Goal: Obtain resource: Obtain resource

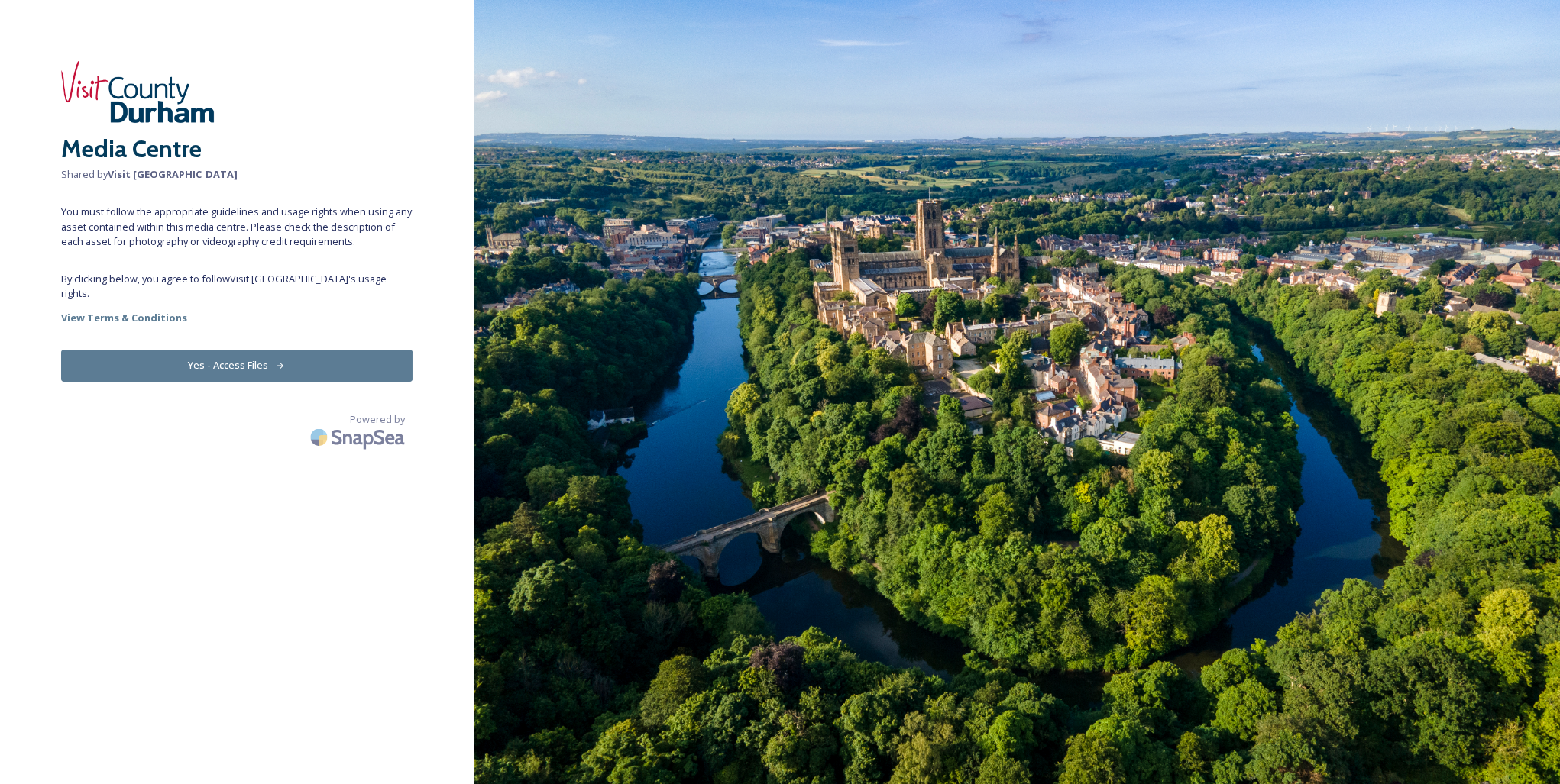
click at [215, 354] on button "Yes - Access Files" at bounding box center [237, 365] width 352 height 31
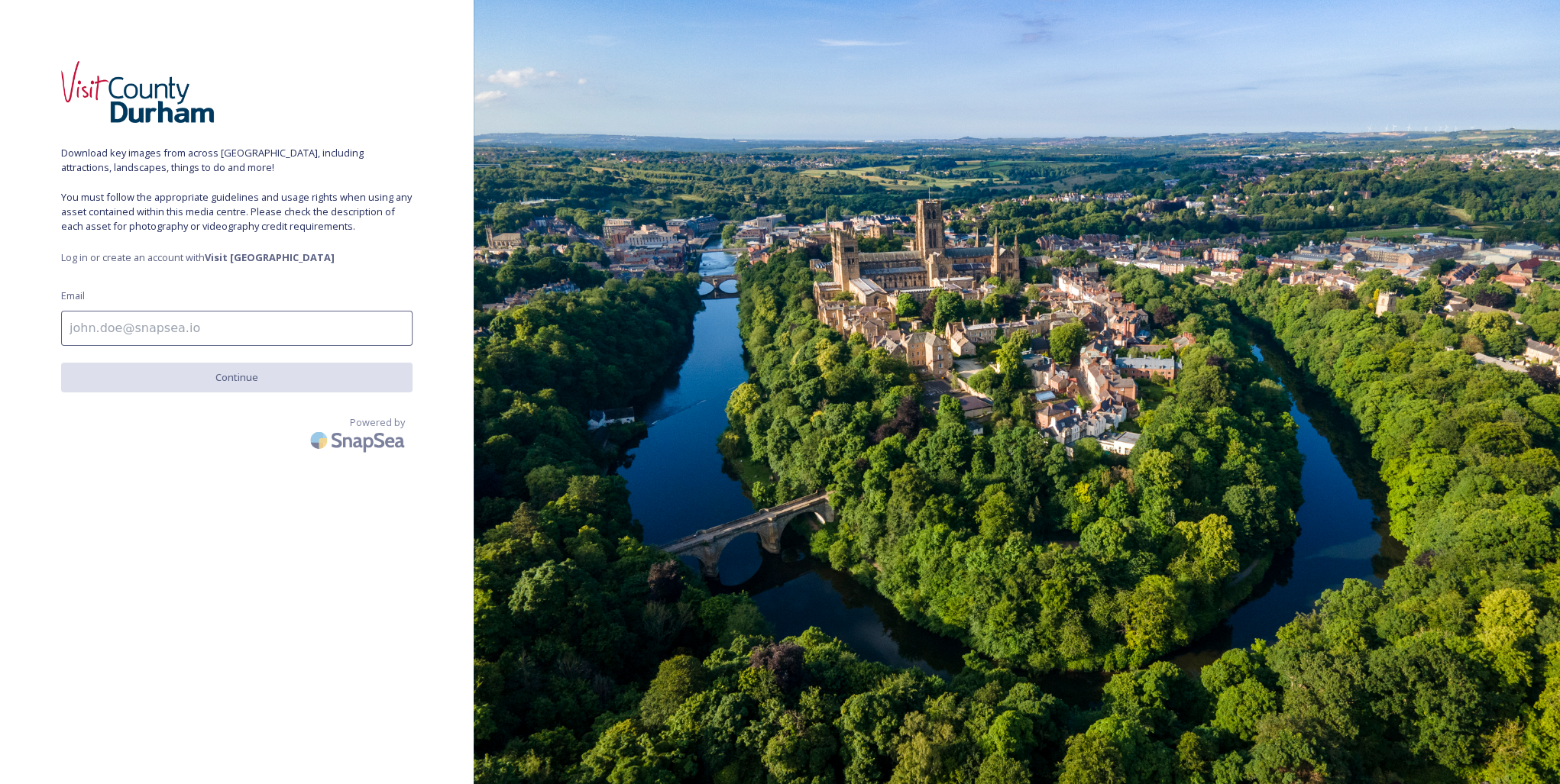
click at [188, 329] on input at bounding box center [237, 328] width 352 height 35
type input "[EMAIL_ADDRESS][DOMAIN_NAME]"
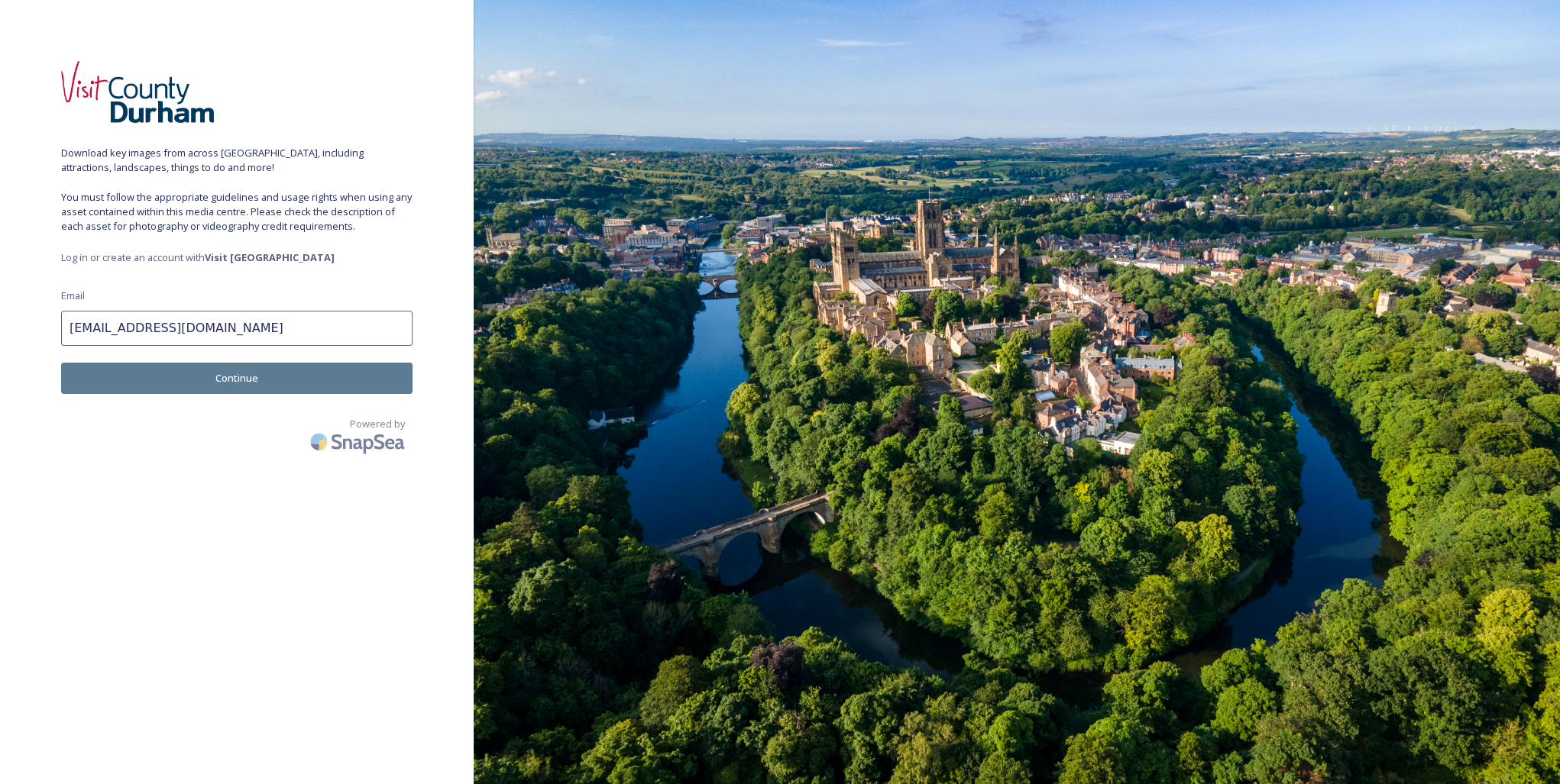
click at [215, 382] on button "Continue" at bounding box center [237, 378] width 352 height 31
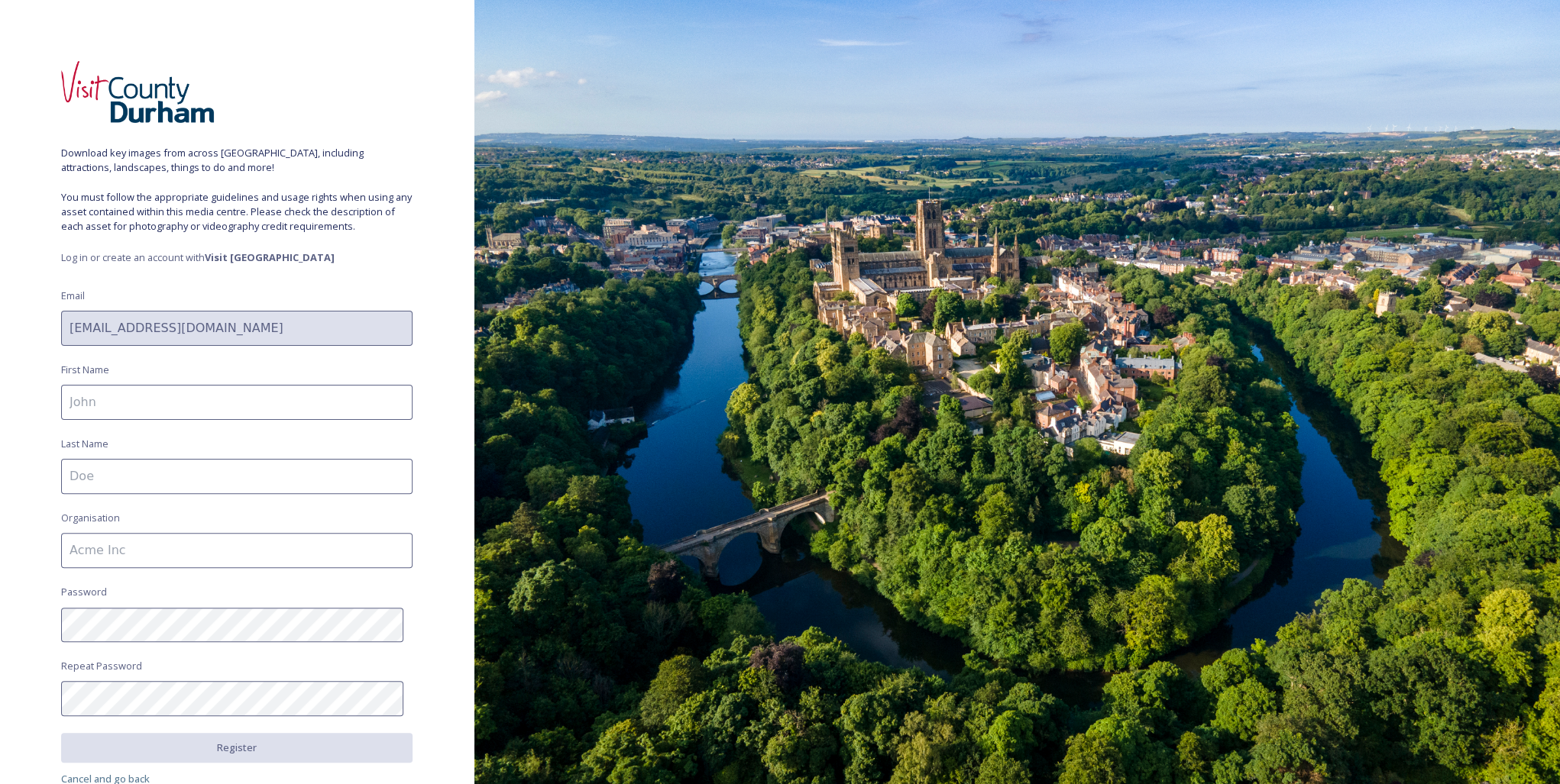
click at [211, 402] on input at bounding box center [237, 402] width 352 height 35
type input "[PERSON_NAME]"
type input "De Pourcq"
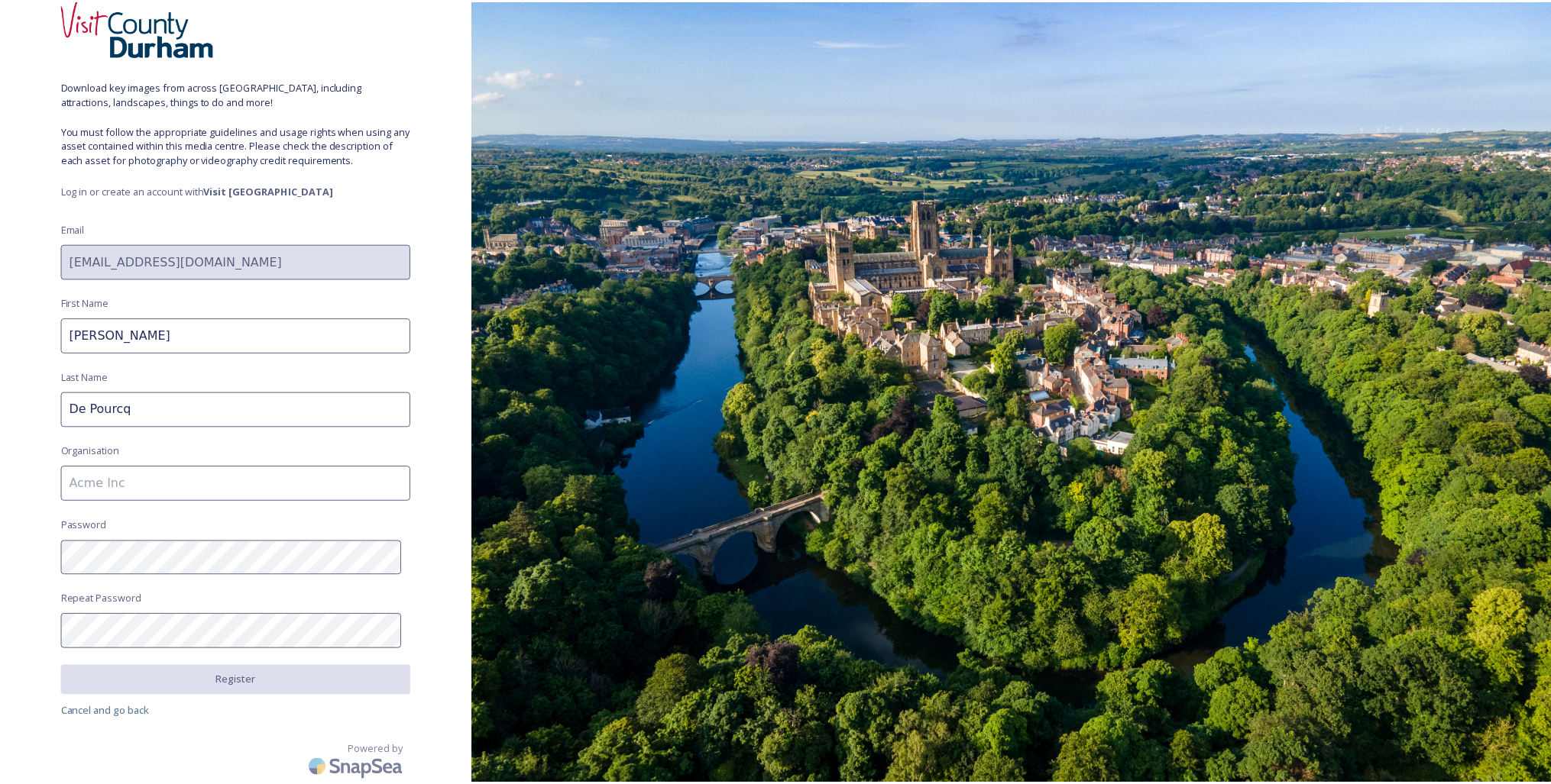
scroll to position [67, 0]
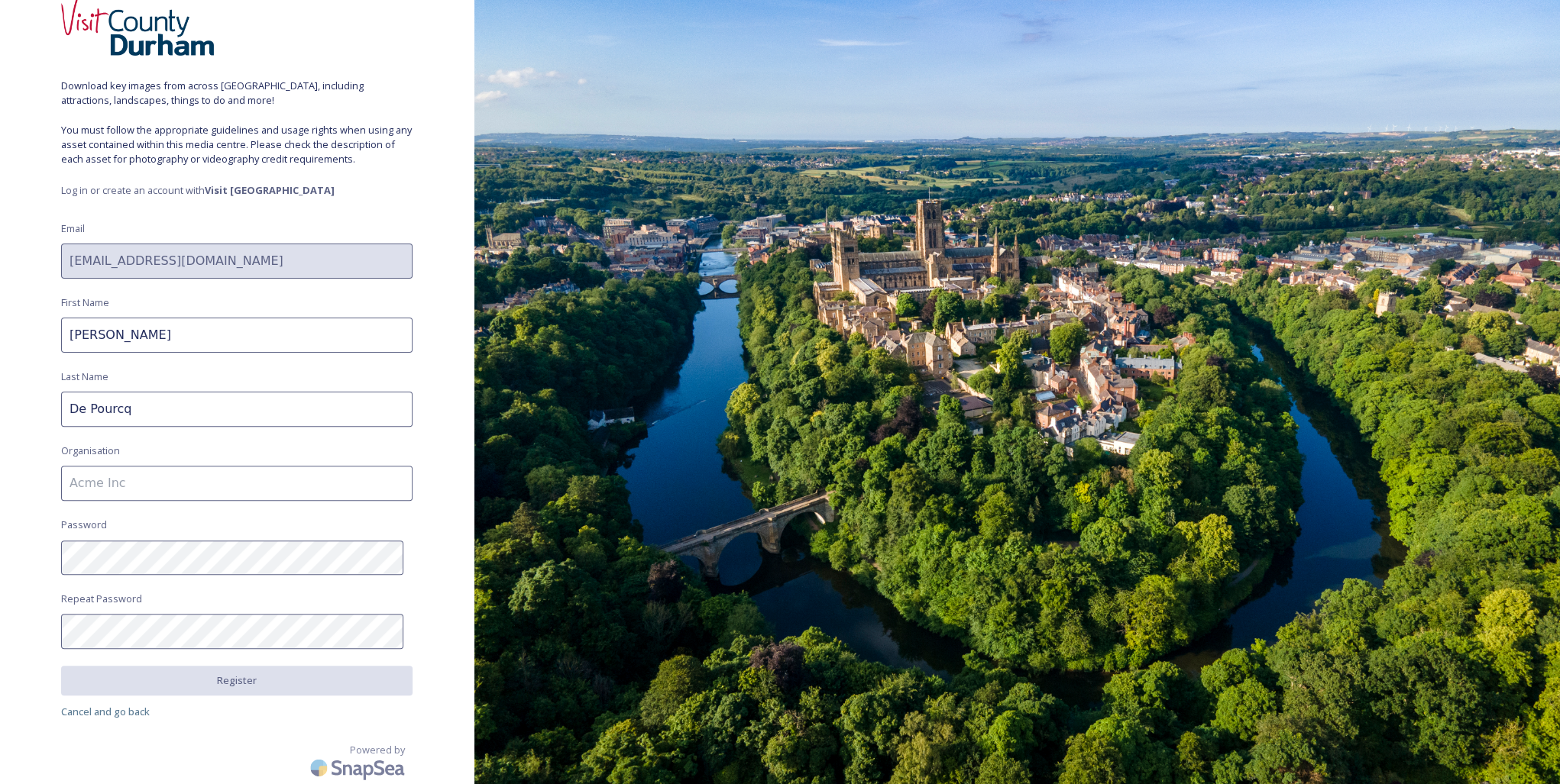
click at [162, 483] on input at bounding box center [237, 483] width 352 height 35
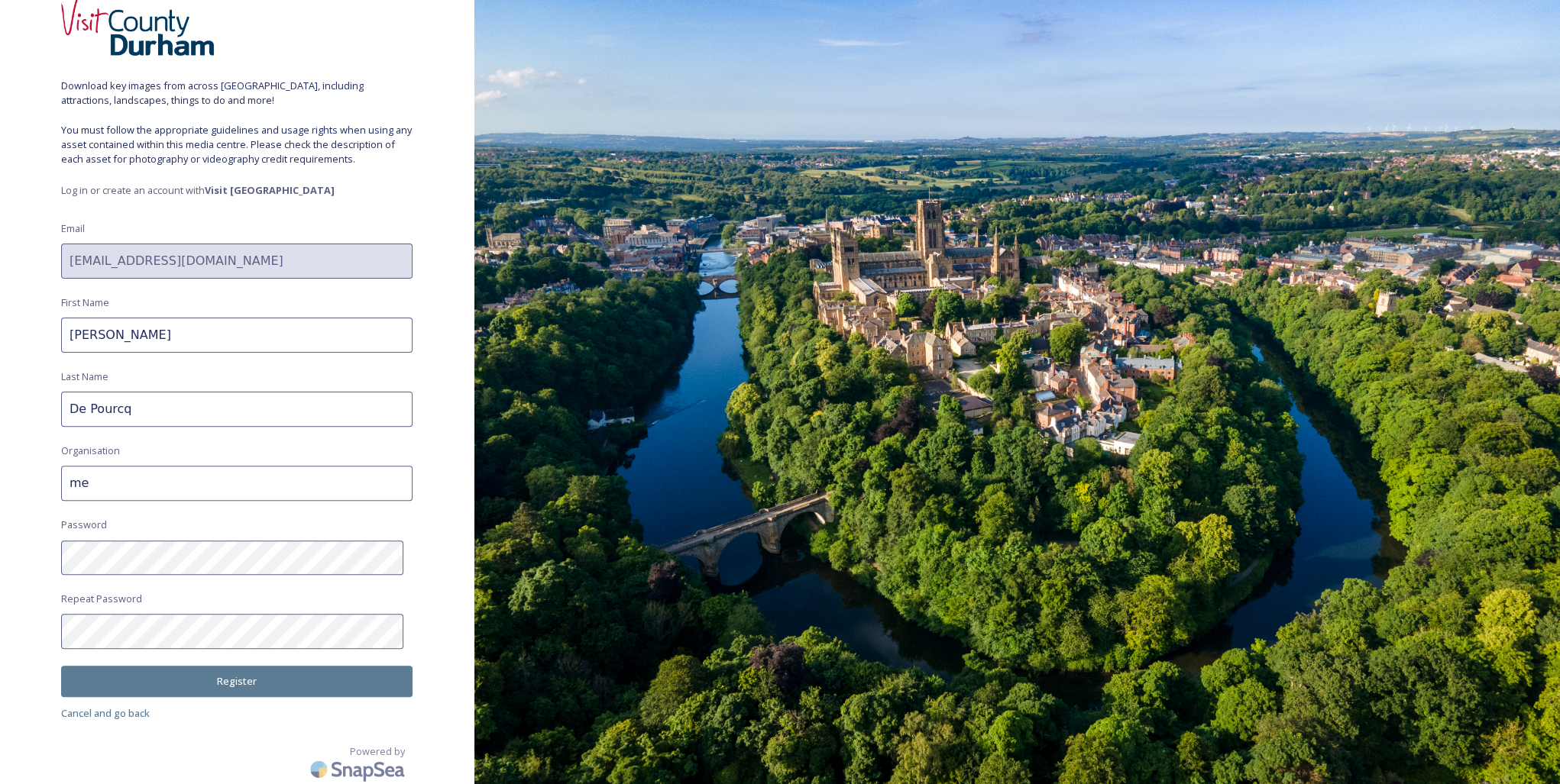
type input "me"
click at [244, 684] on button "Register" at bounding box center [237, 681] width 352 height 31
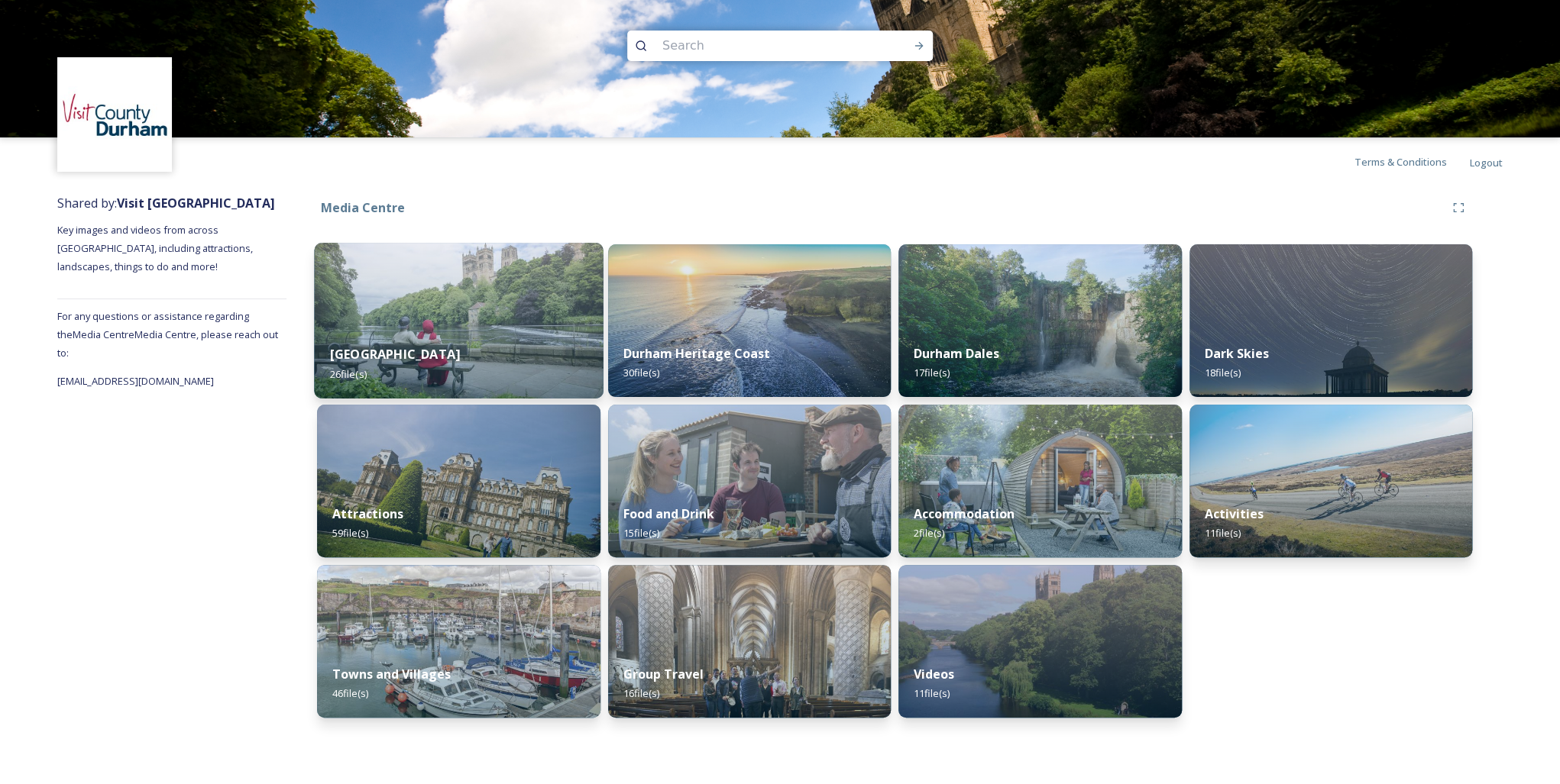
click at [500, 331] on div "Durham City 26 file(s)" at bounding box center [458, 364] width 289 height 70
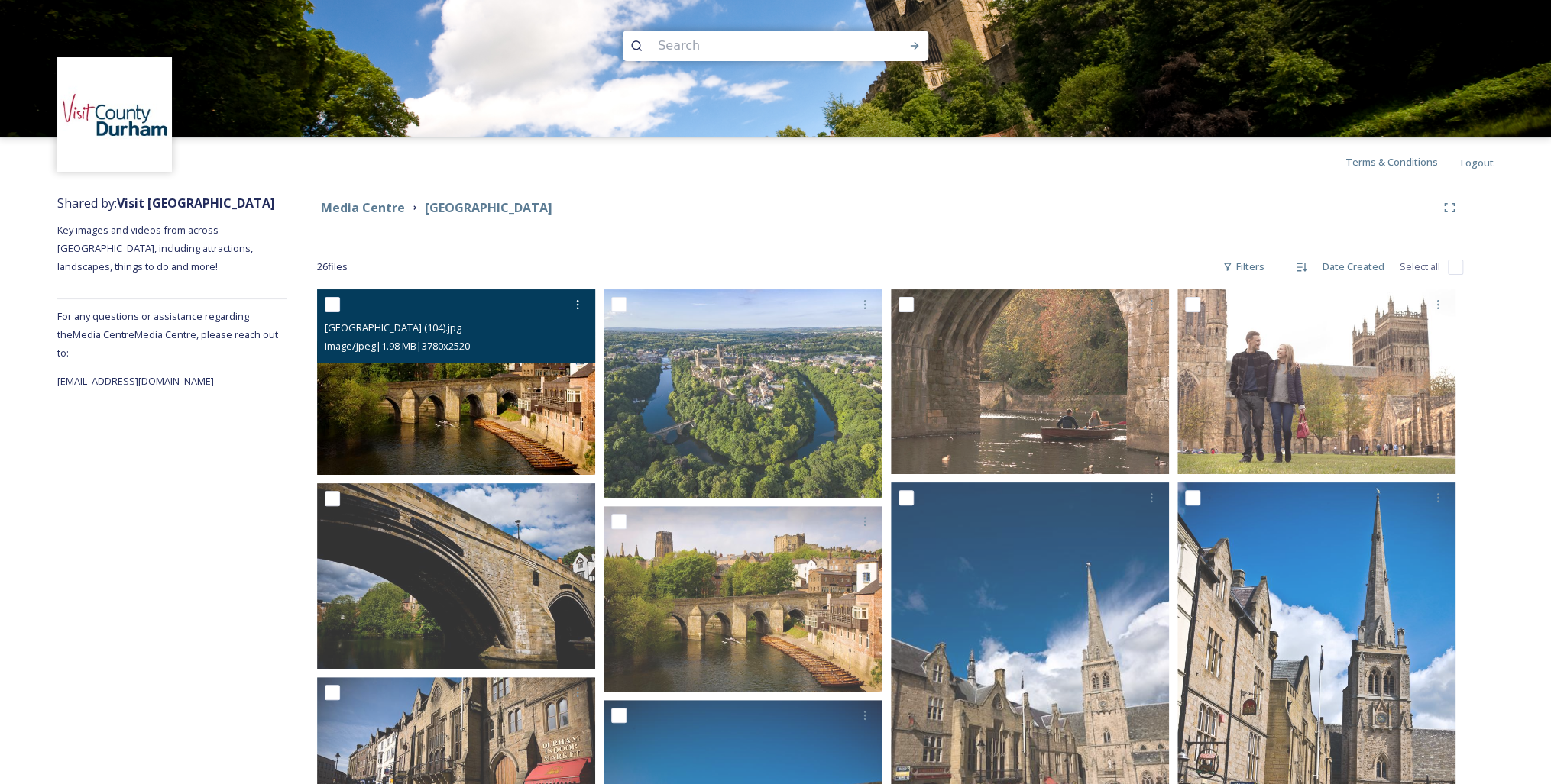
click at [460, 437] on img at bounding box center [456, 382] width 278 height 186
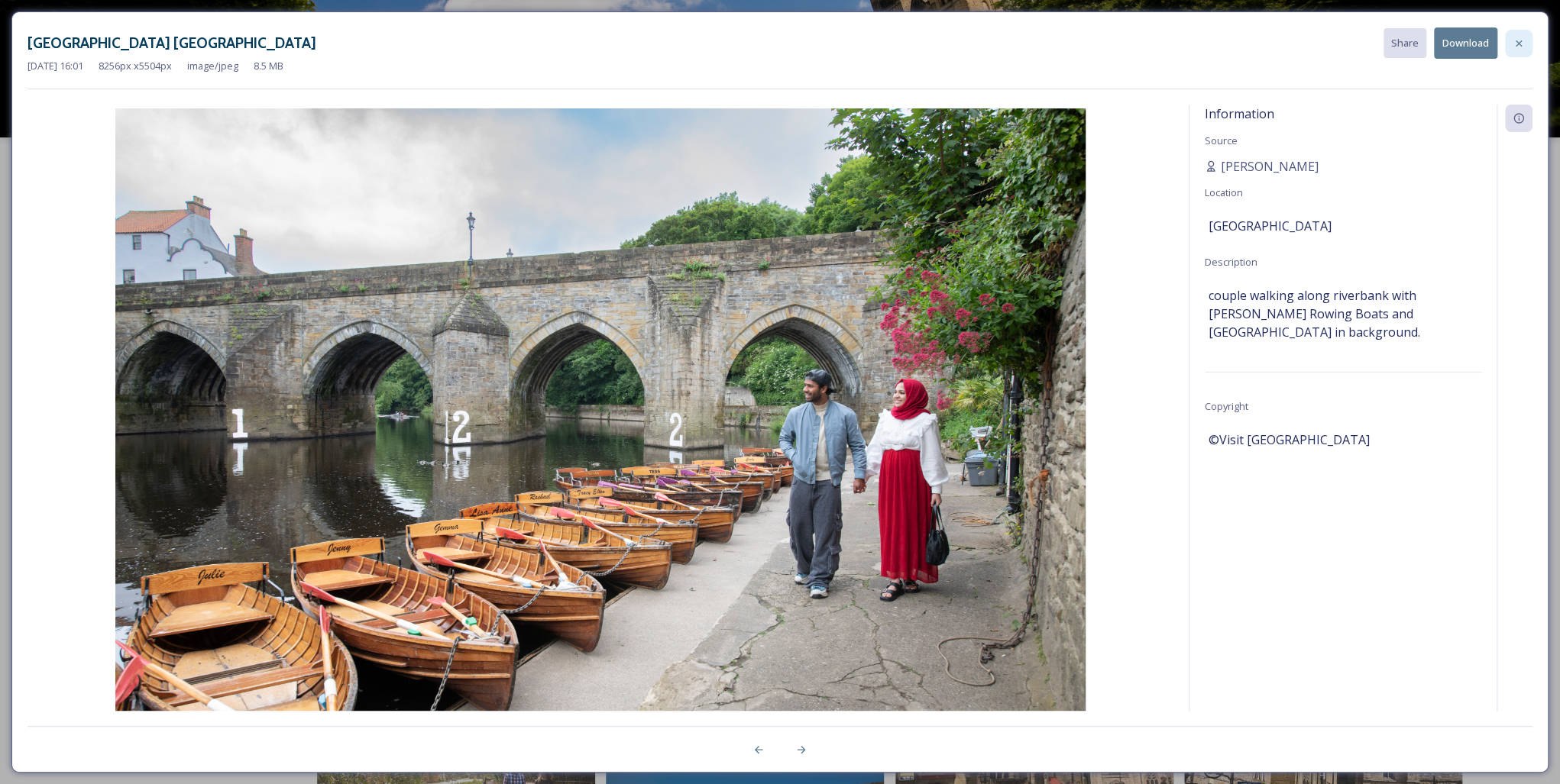
click at [1516, 43] on icon at bounding box center [1518, 43] width 12 height 12
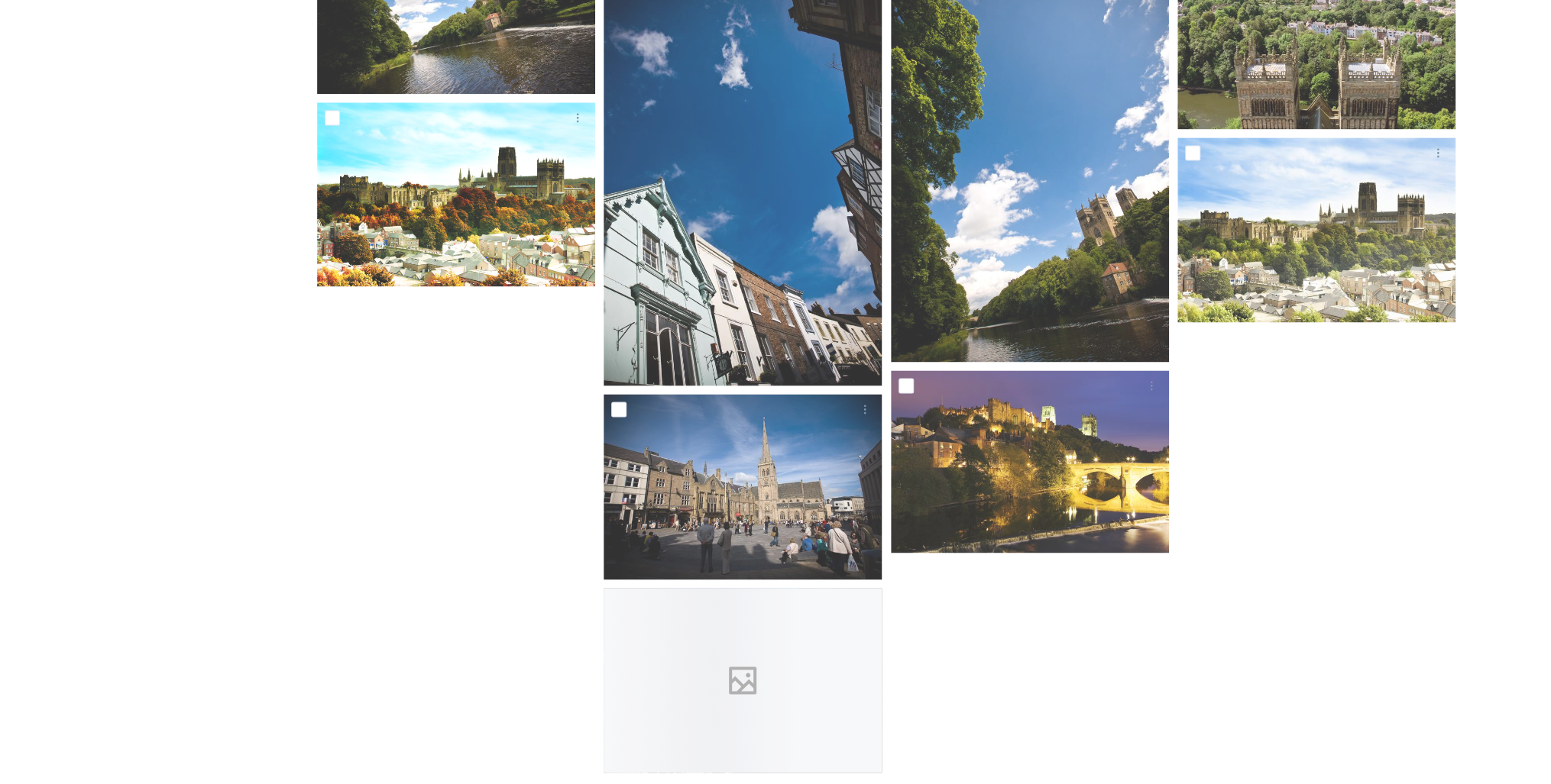
scroll to position [1371, 0]
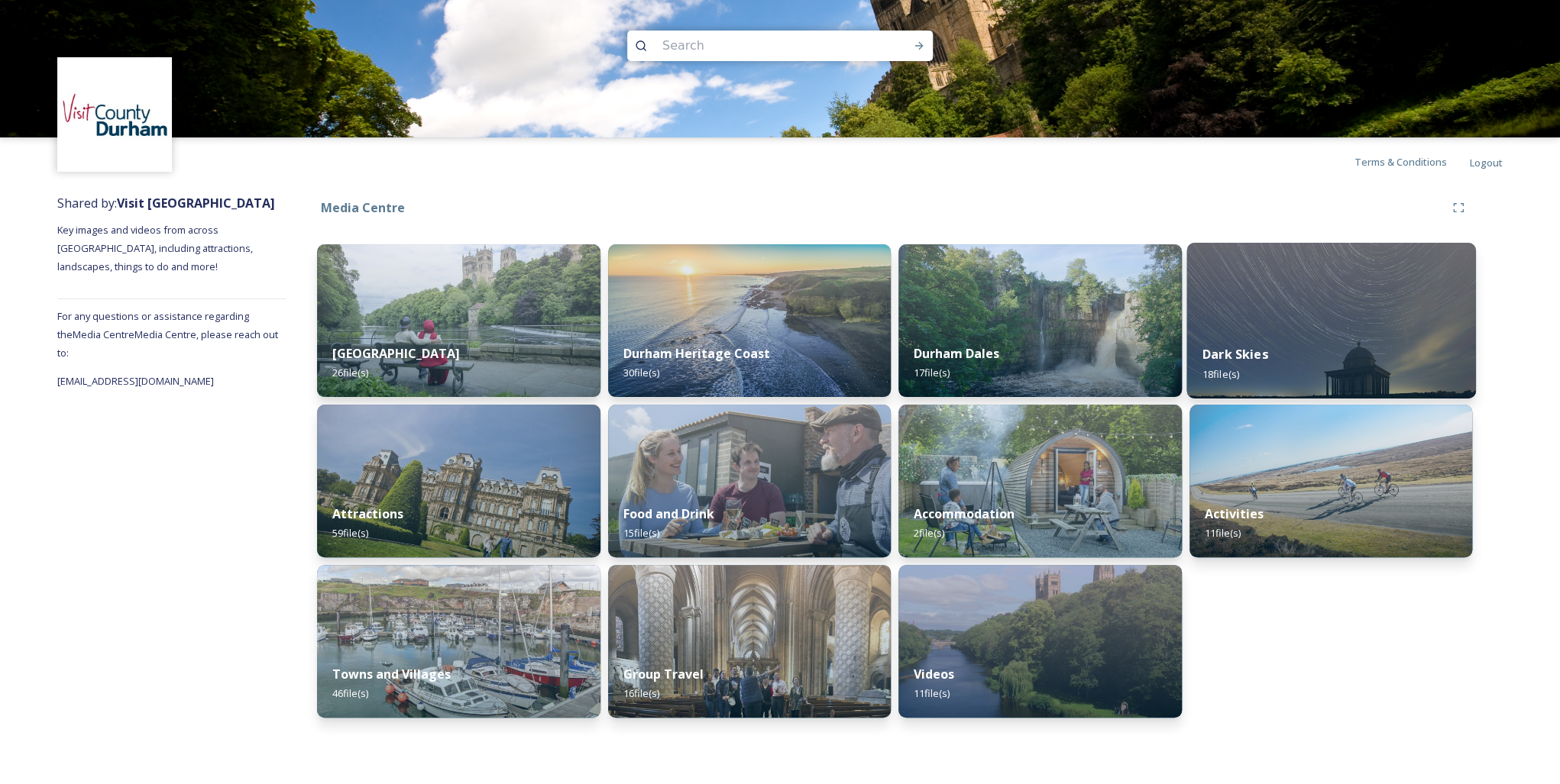
click at [1268, 328] on img at bounding box center [1330, 321] width 289 height 156
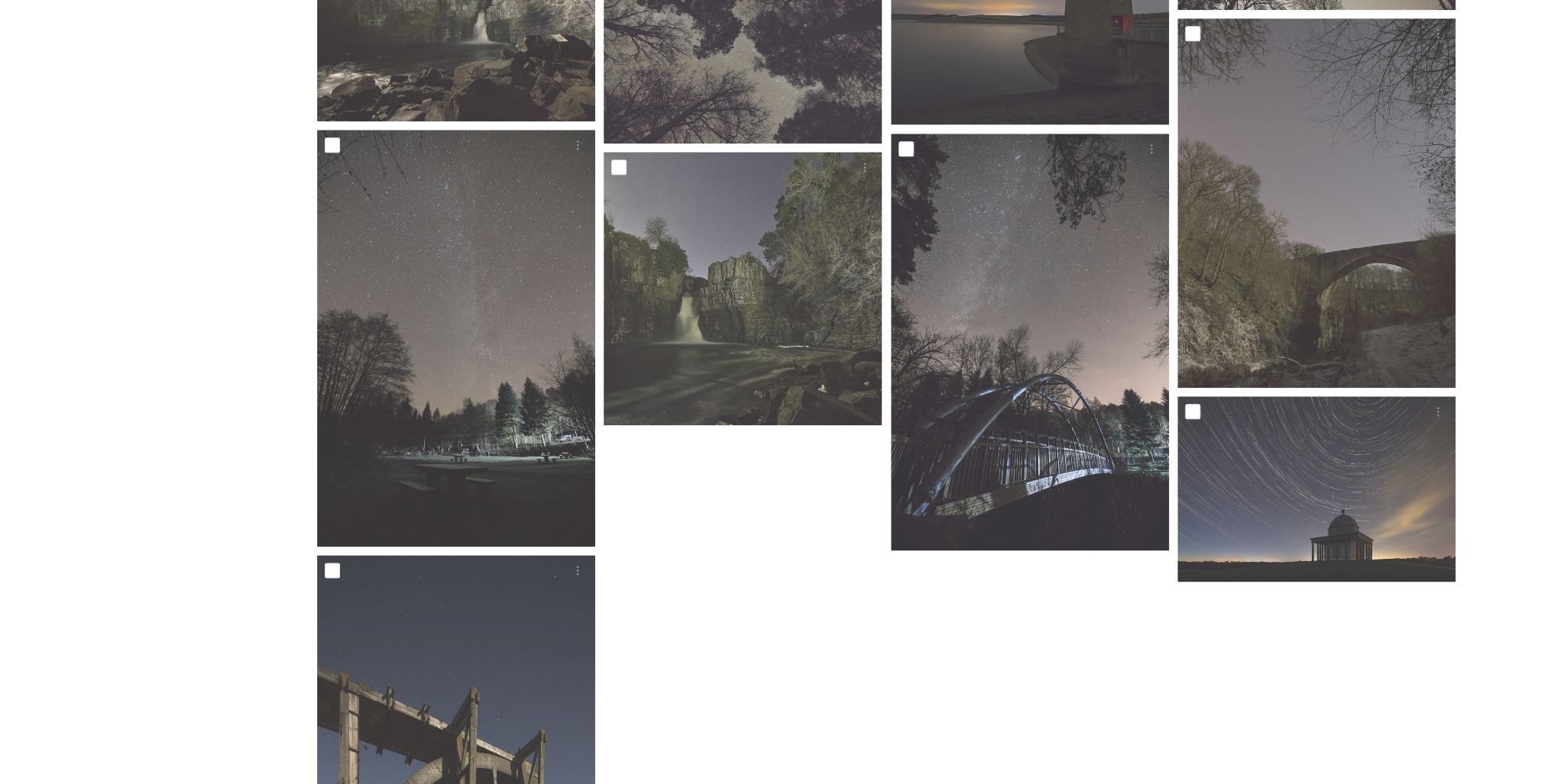
scroll to position [977, 0]
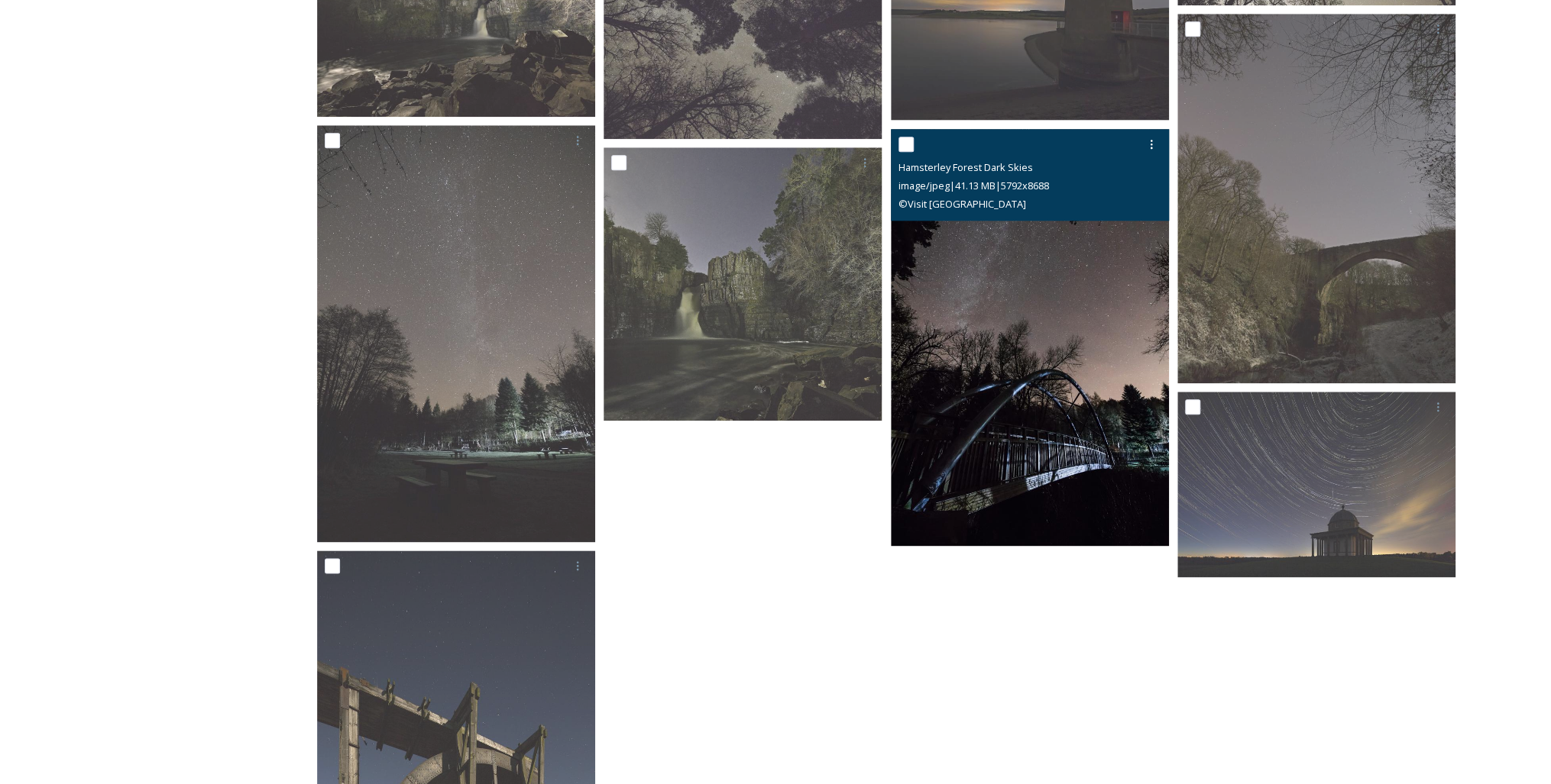
click at [1046, 308] on img at bounding box center [1030, 337] width 278 height 417
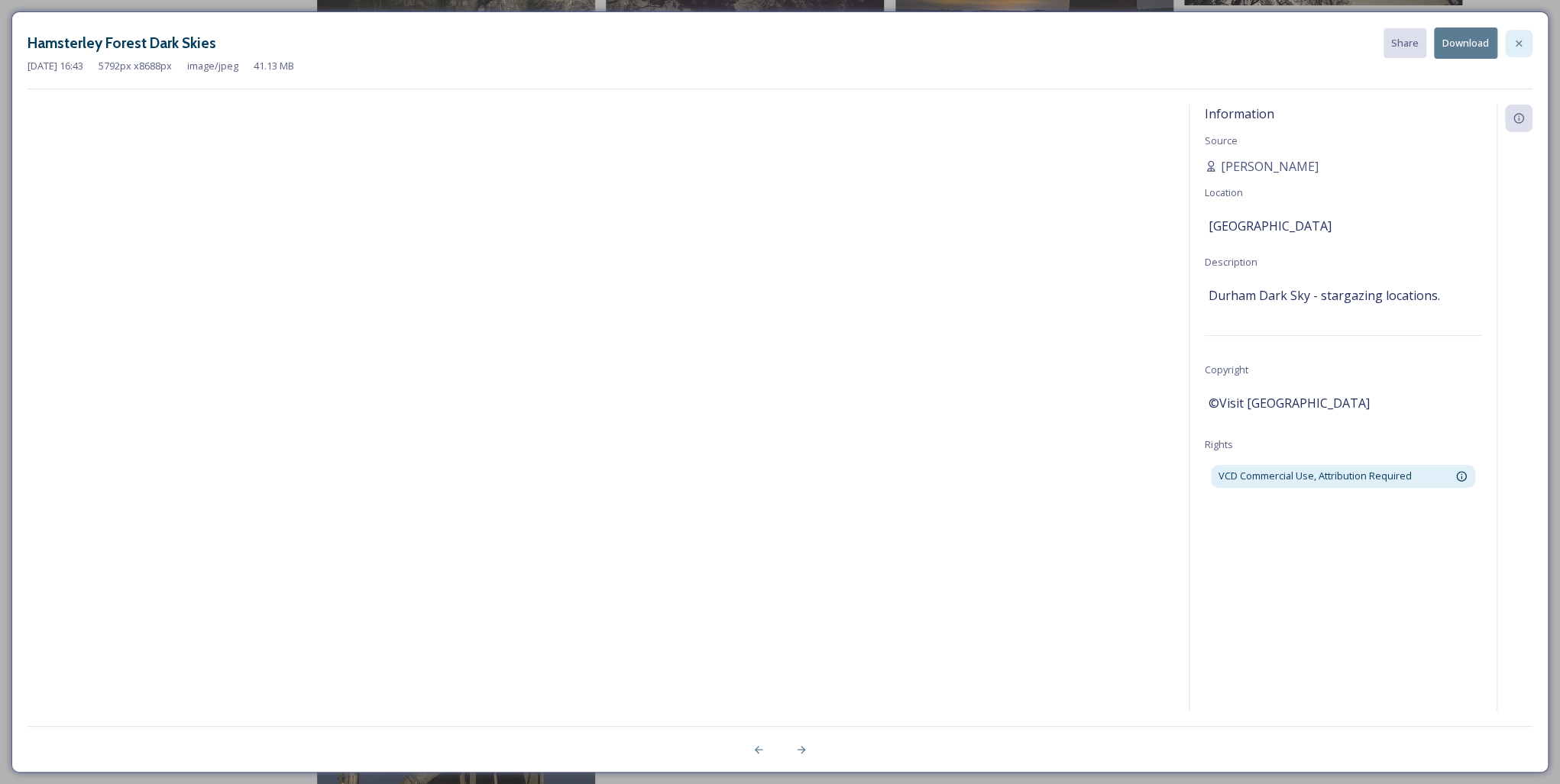
click at [1521, 40] on icon at bounding box center [1518, 42] width 6 height 6
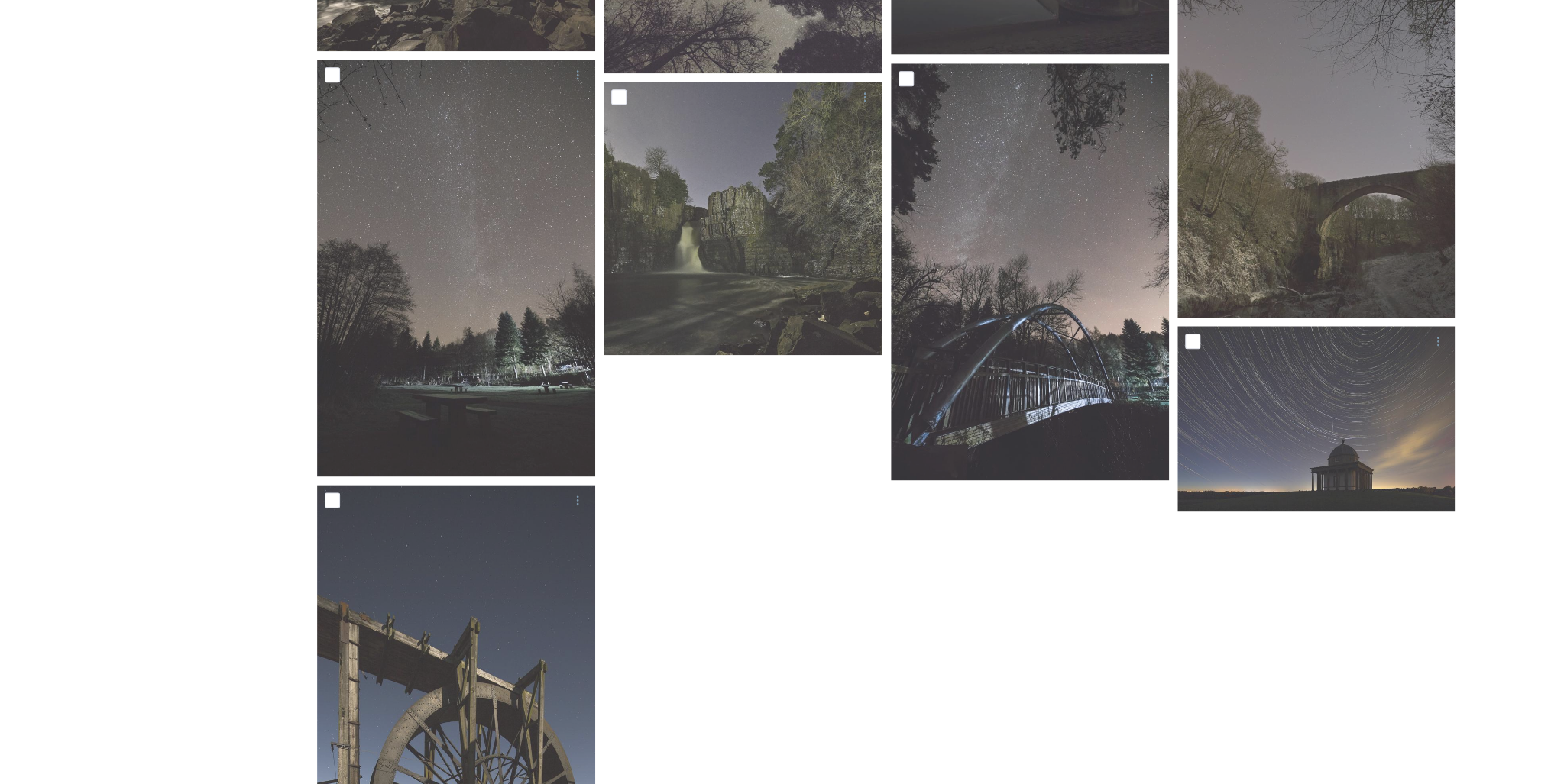
scroll to position [1193, 0]
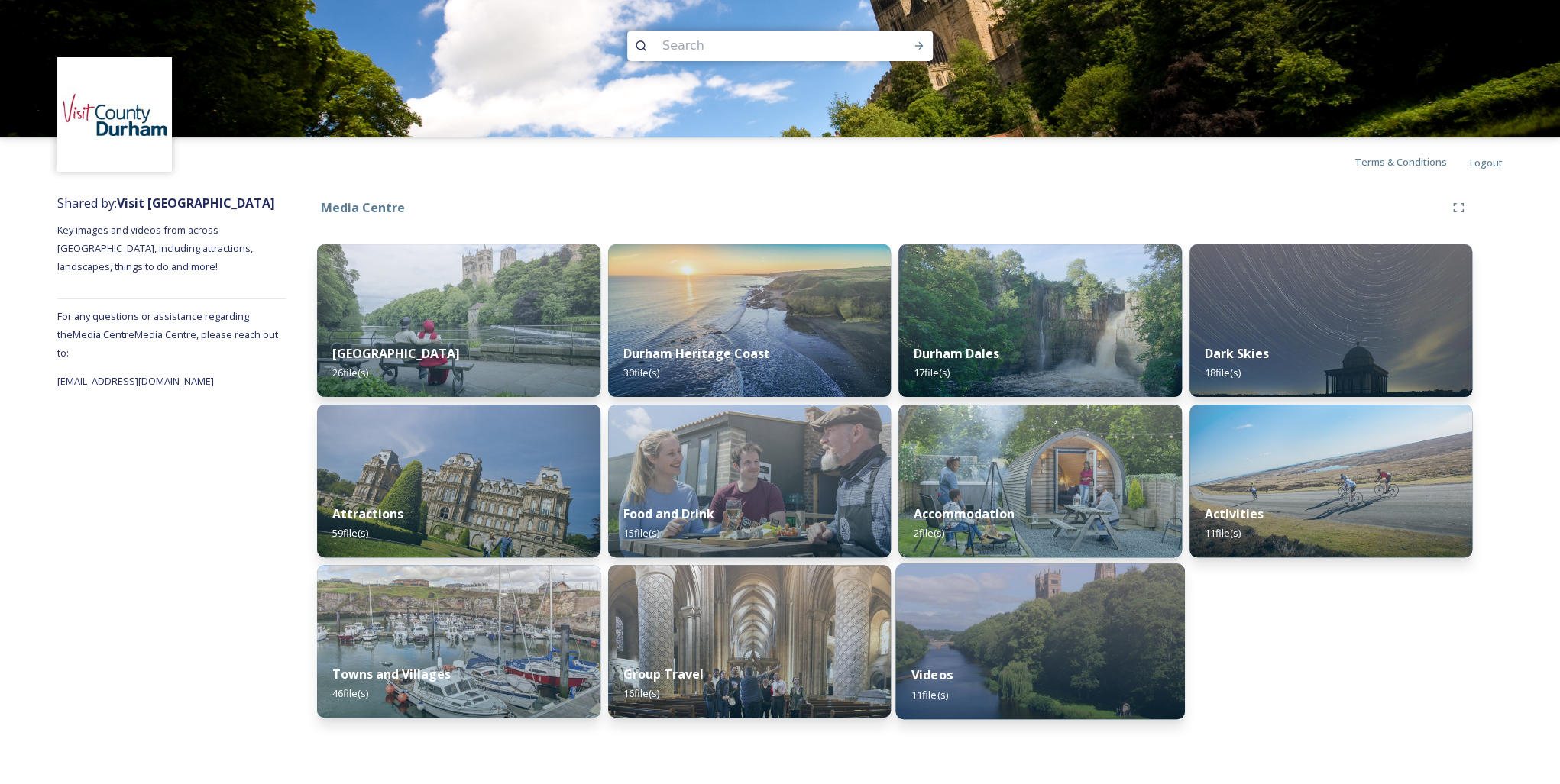
click at [1030, 670] on div "Videos 11 file(s)" at bounding box center [1039, 685] width 289 height 70
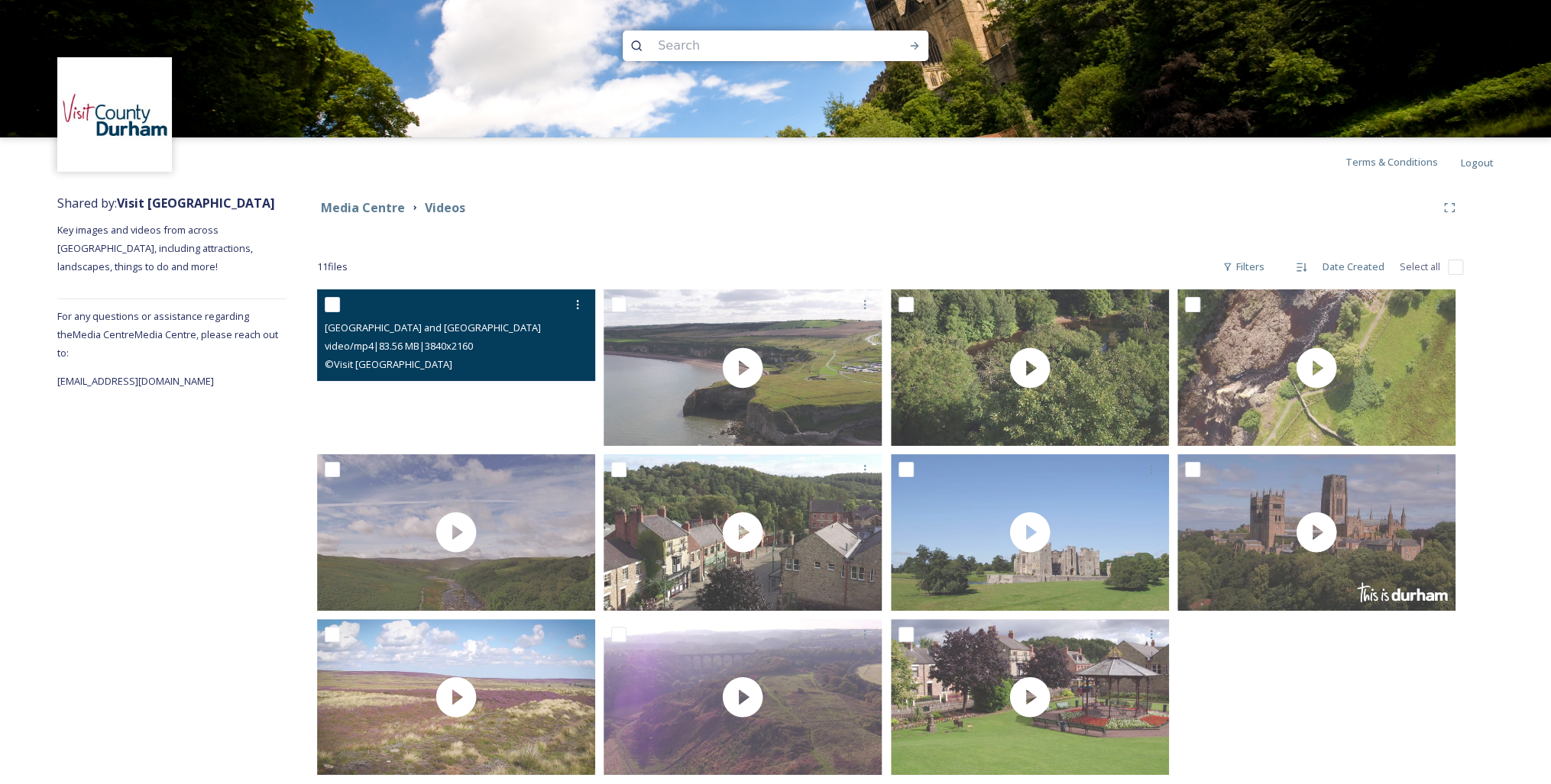
click at [448, 385] on video "Durham Cathedral and Castle Drone" at bounding box center [456, 368] width 278 height 157
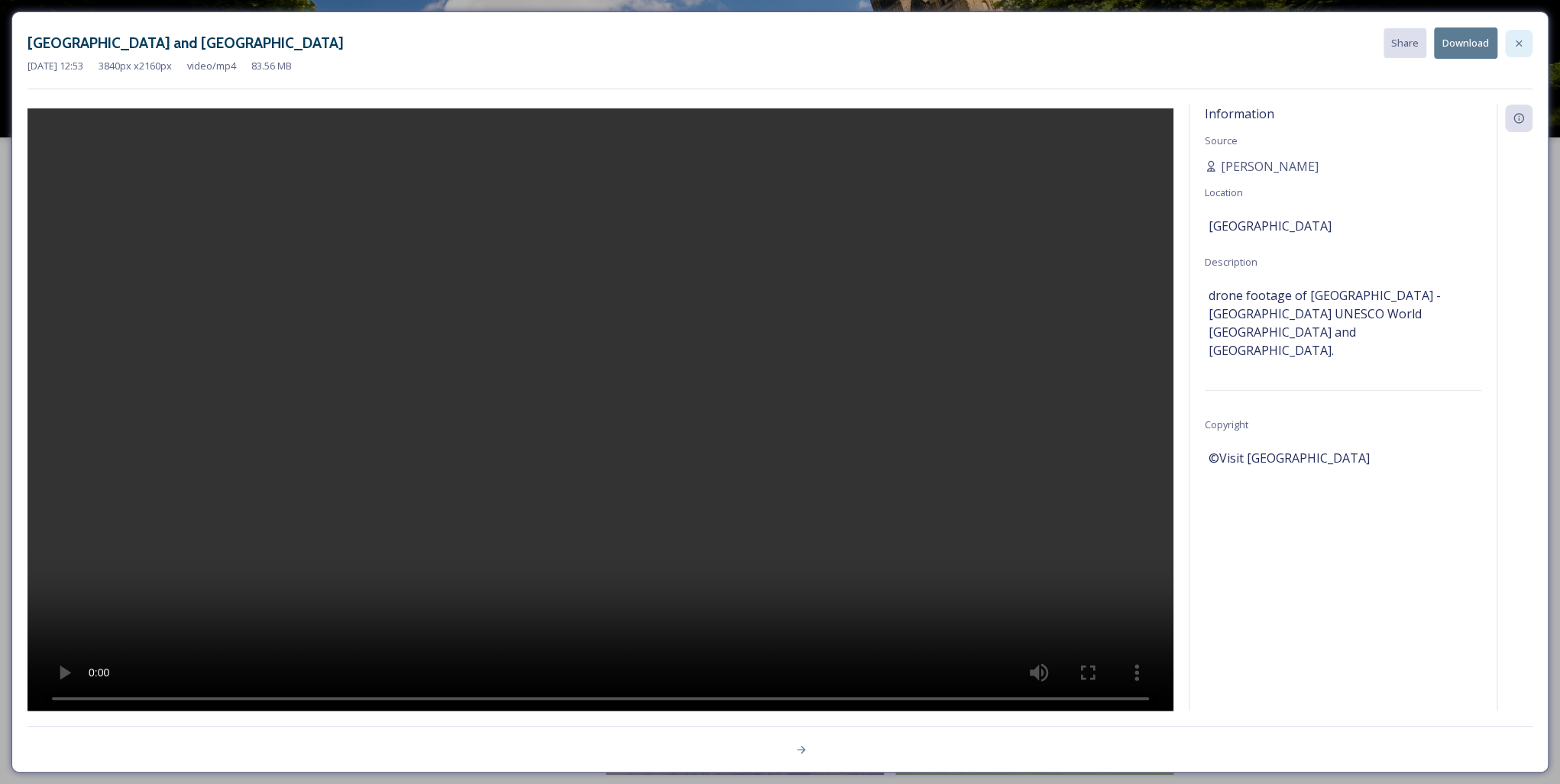
click at [1514, 43] on icon at bounding box center [1518, 43] width 12 height 12
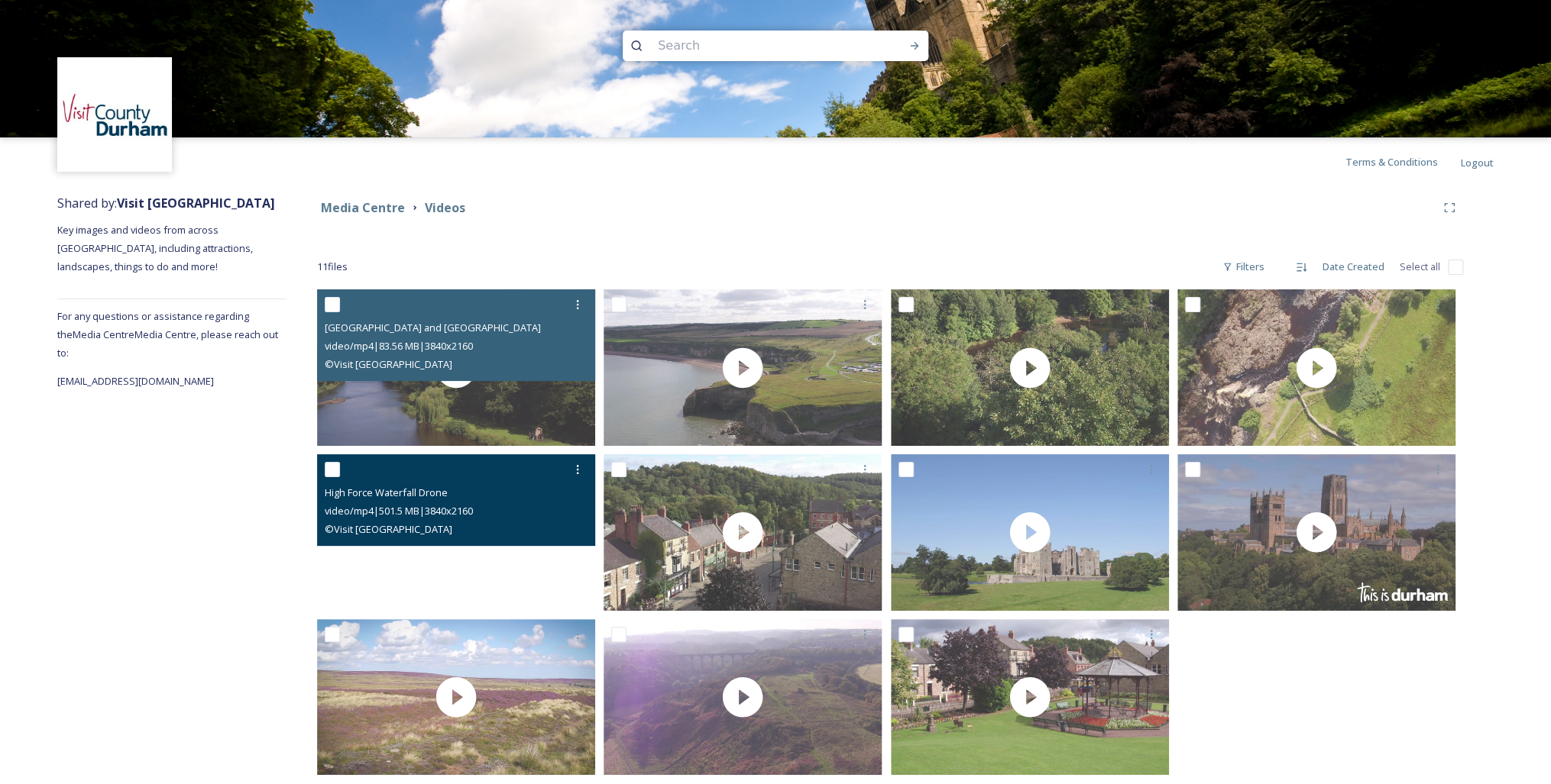
click at [446, 563] on video "High Force Waterfall Drone" at bounding box center [456, 532] width 278 height 157
